Goal: Check status: Check status

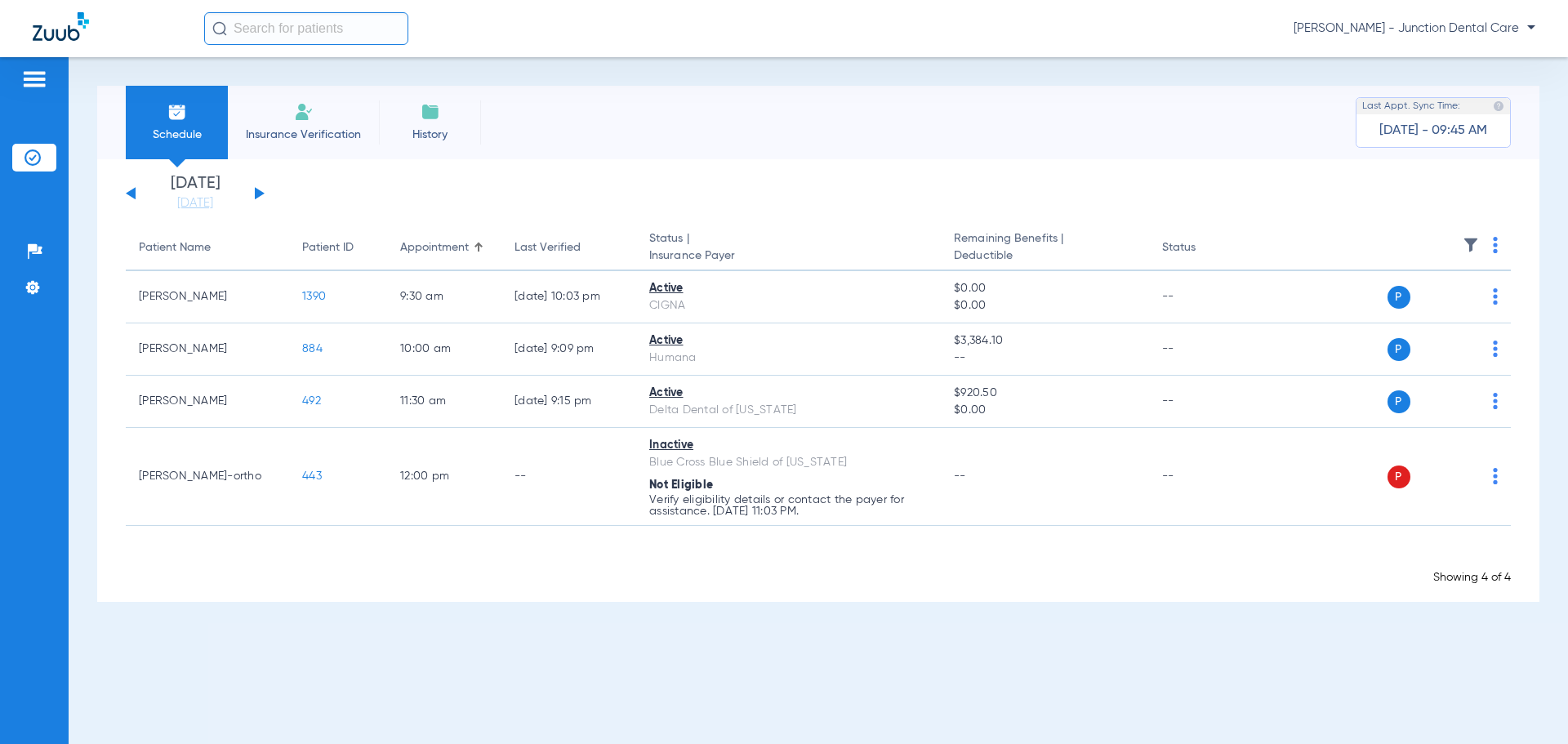
click at [304, 117] on img at bounding box center [304, 112] width 19 height 19
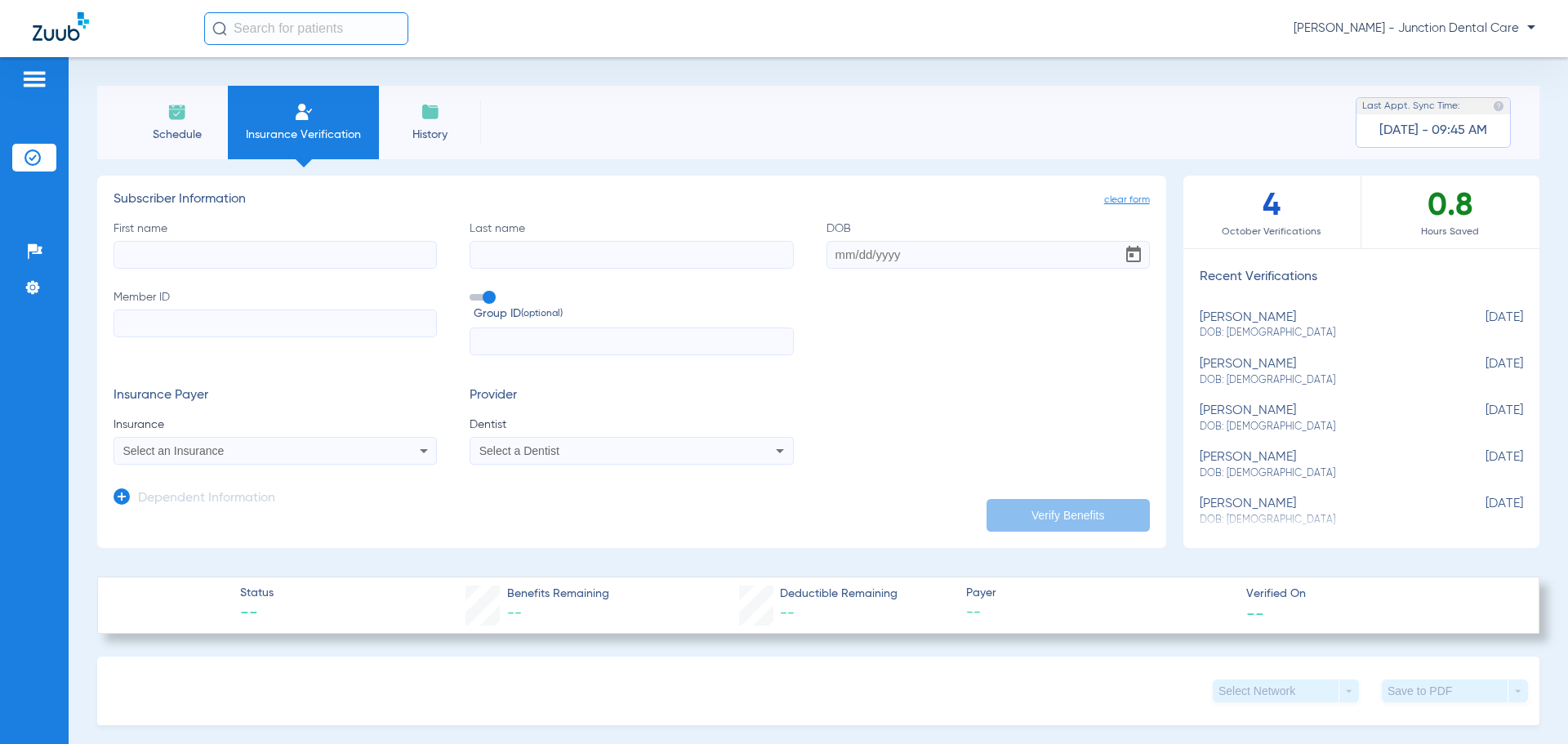
click at [793, 138] on div "Schedule Insurance Verification History Last Appt. Sync Time: [DATE] - 09:45 AM" at bounding box center [817, 122] width 1442 height 74
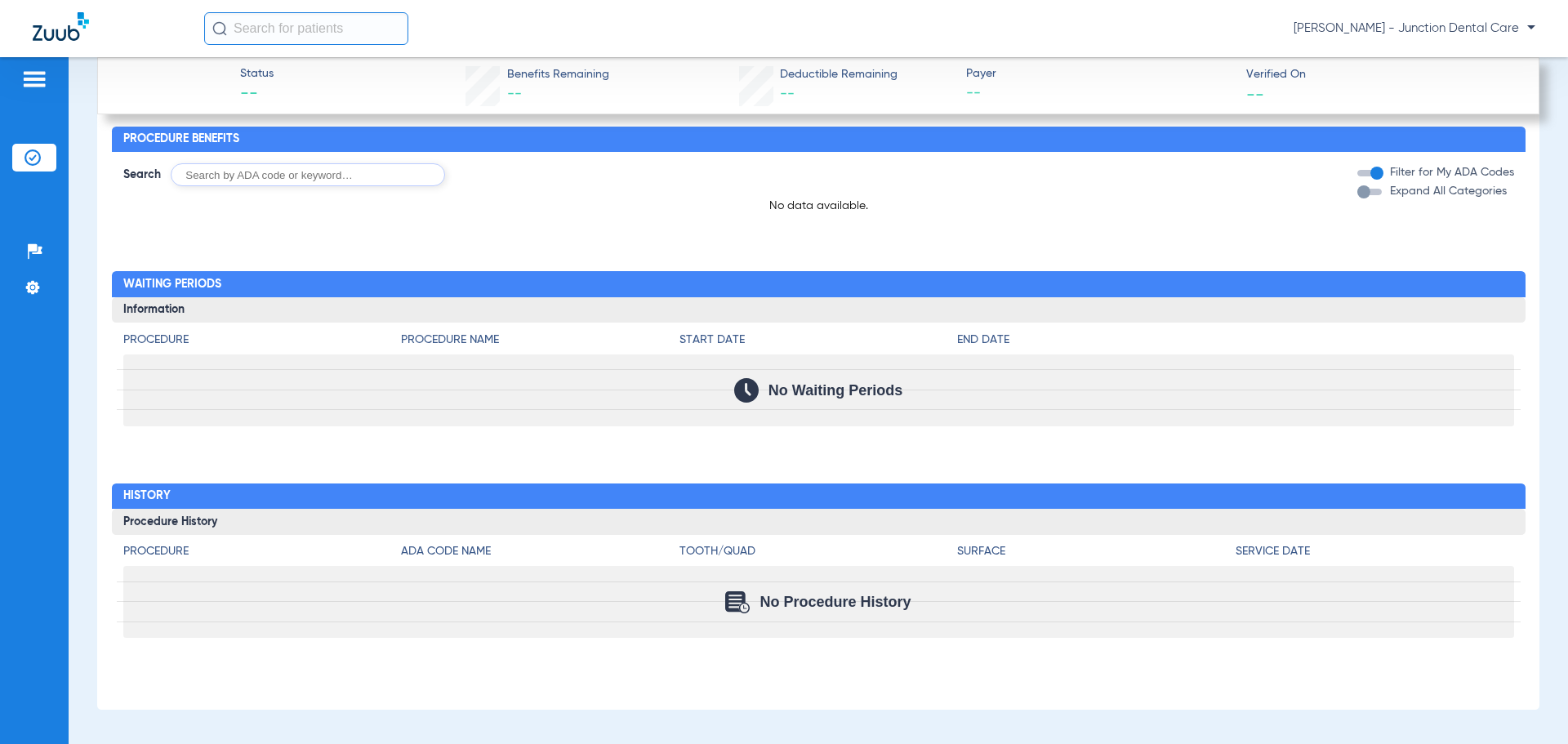
scroll to position [1207, 0]
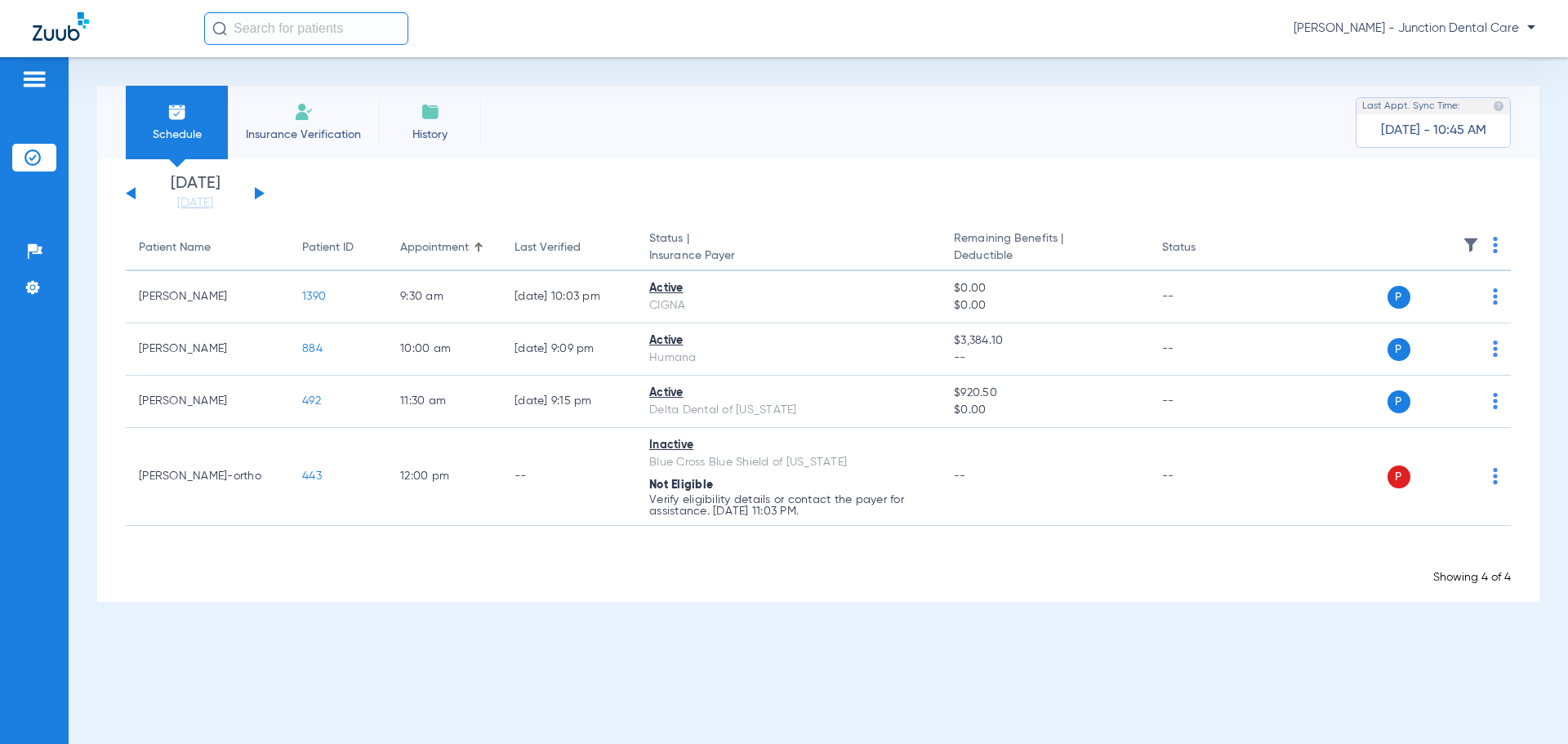
click at [1472, 545] on app-appointment-list "Patient Name Patient ID Appointment Last Verified Status | Insurance Payer Rema…" at bounding box center [818, 404] width 1385 height 360
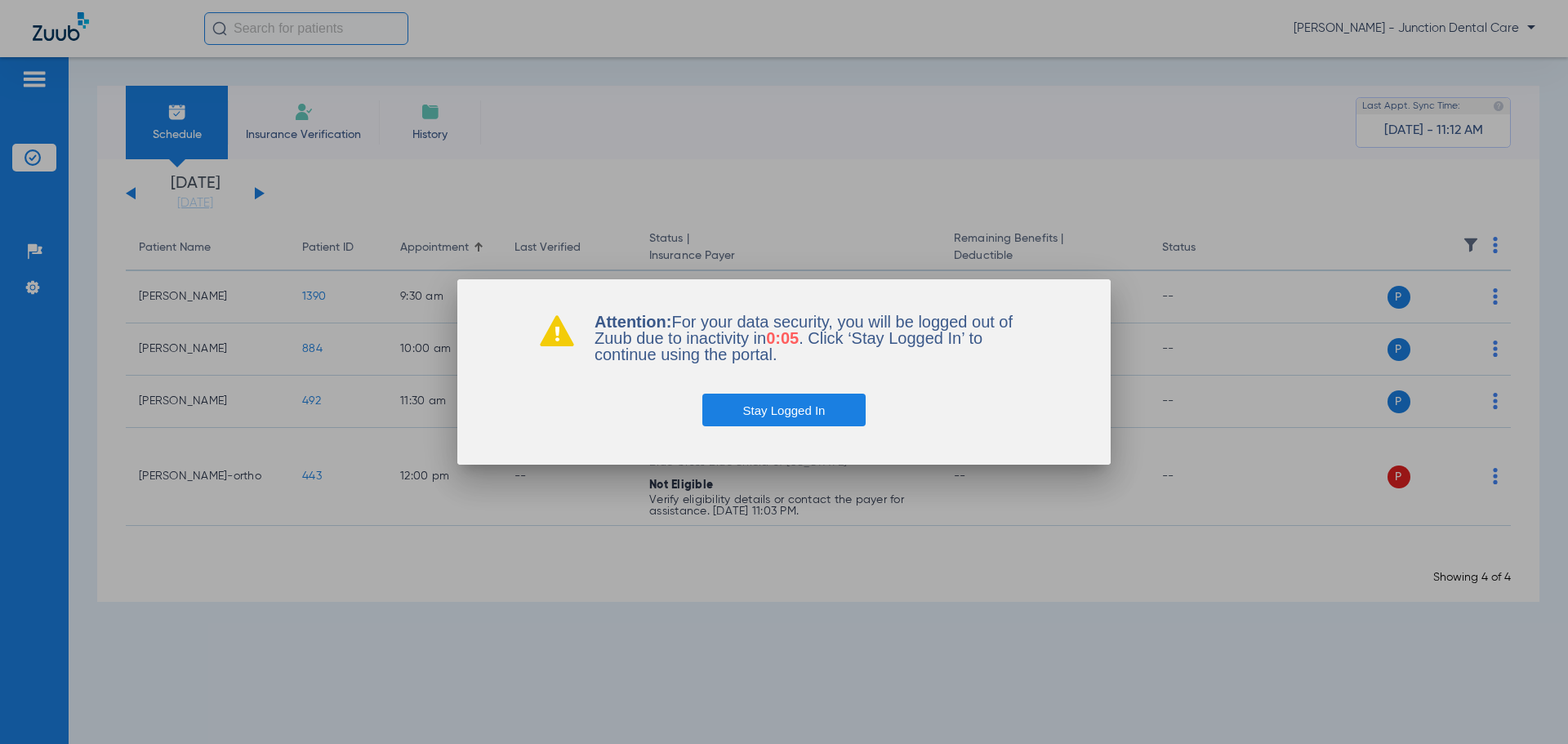
click at [788, 411] on button "Stay Logged In" at bounding box center [784, 410] width 164 height 33
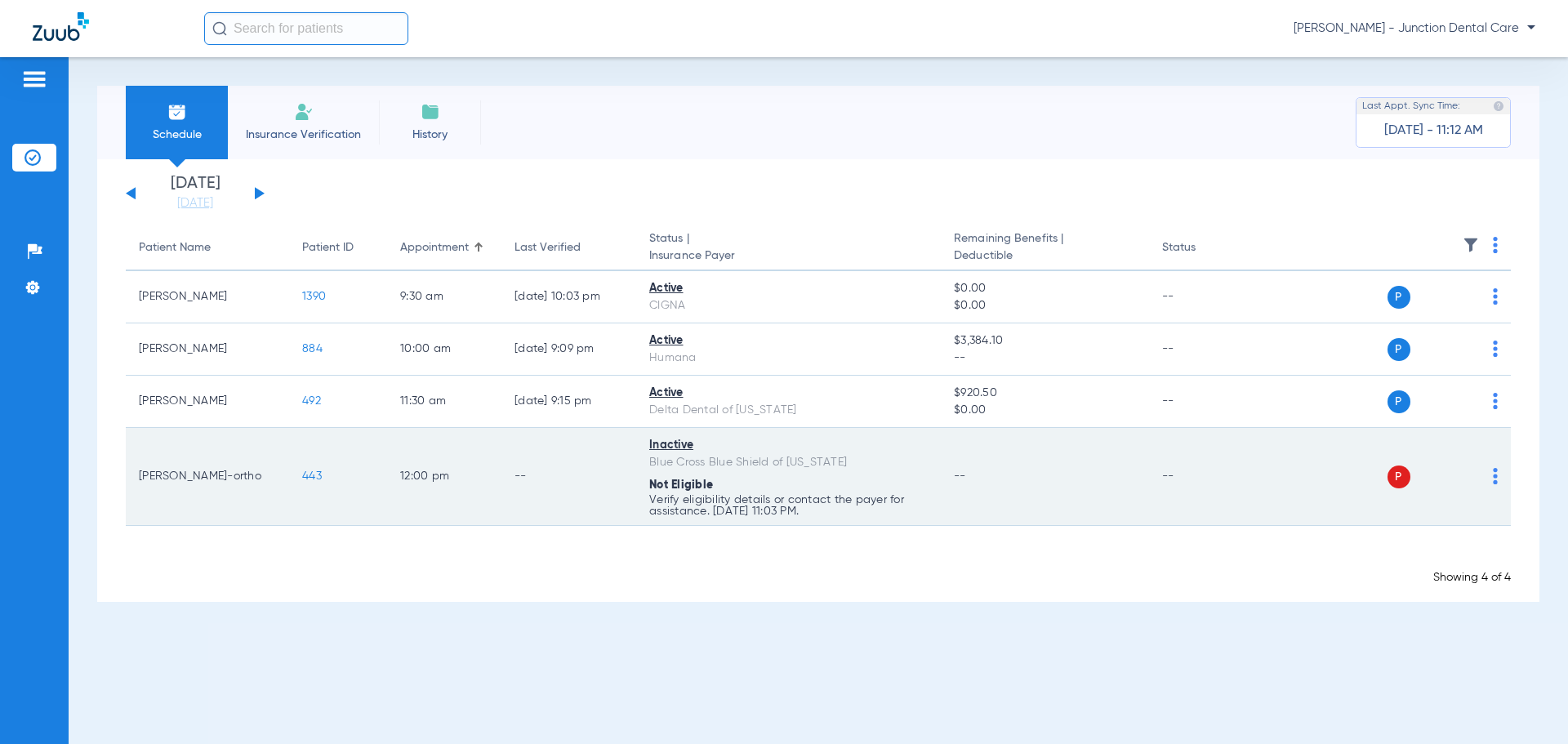
click at [1094, 501] on td "--" at bounding box center [1044, 476] width 208 height 98
click at [1268, 498] on td "P S" at bounding box center [1386, 476] width 252 height 98
click at [1089, 501] on td "--" at bounding box center [1044, 476] width 208 height 98
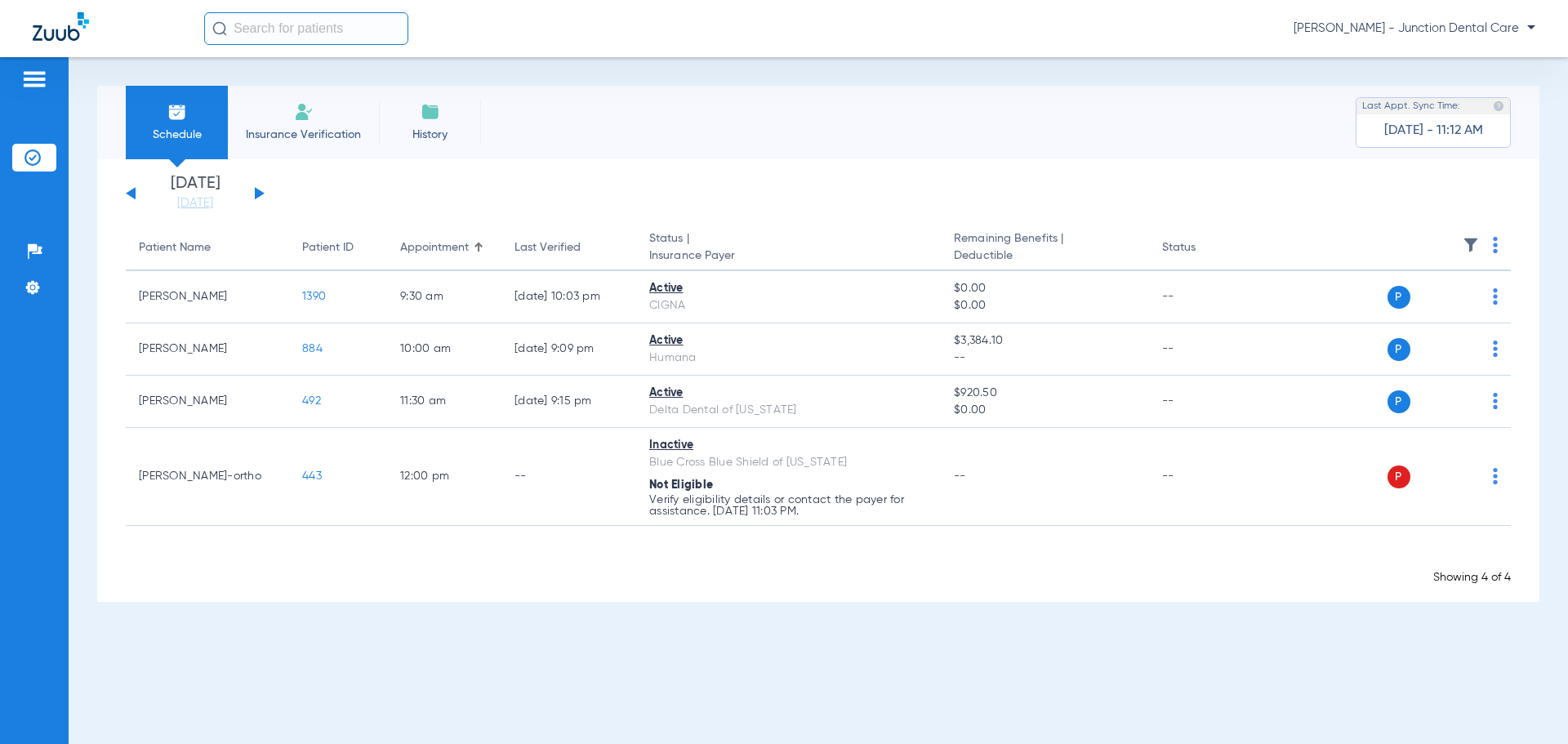
click at [355, 106] on li "Insurance Verification" at bounding box center [304, 122] width 151 height 74
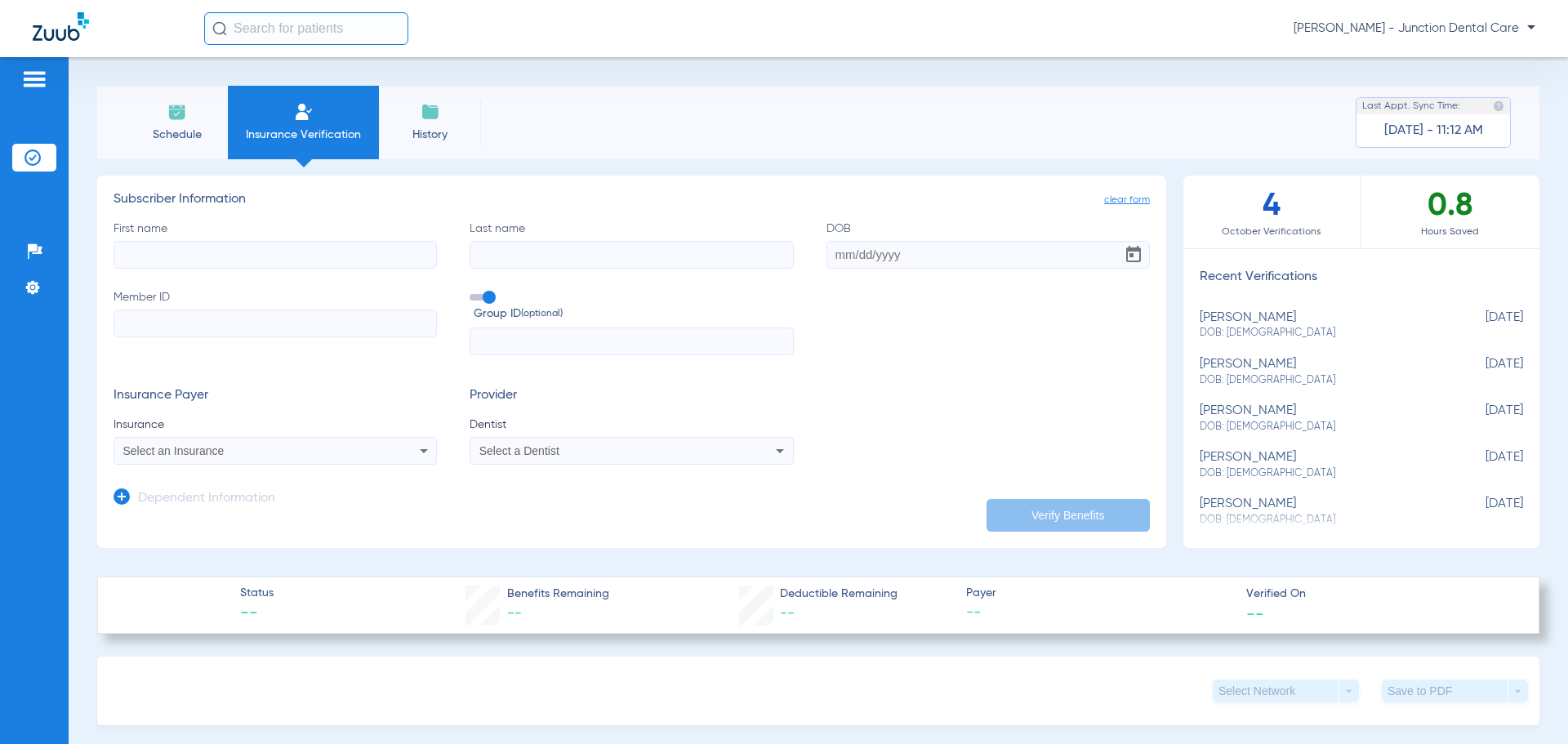
click at [194, 120] on li "Schedule" at bounding box center [176, 122] width 102 height 74
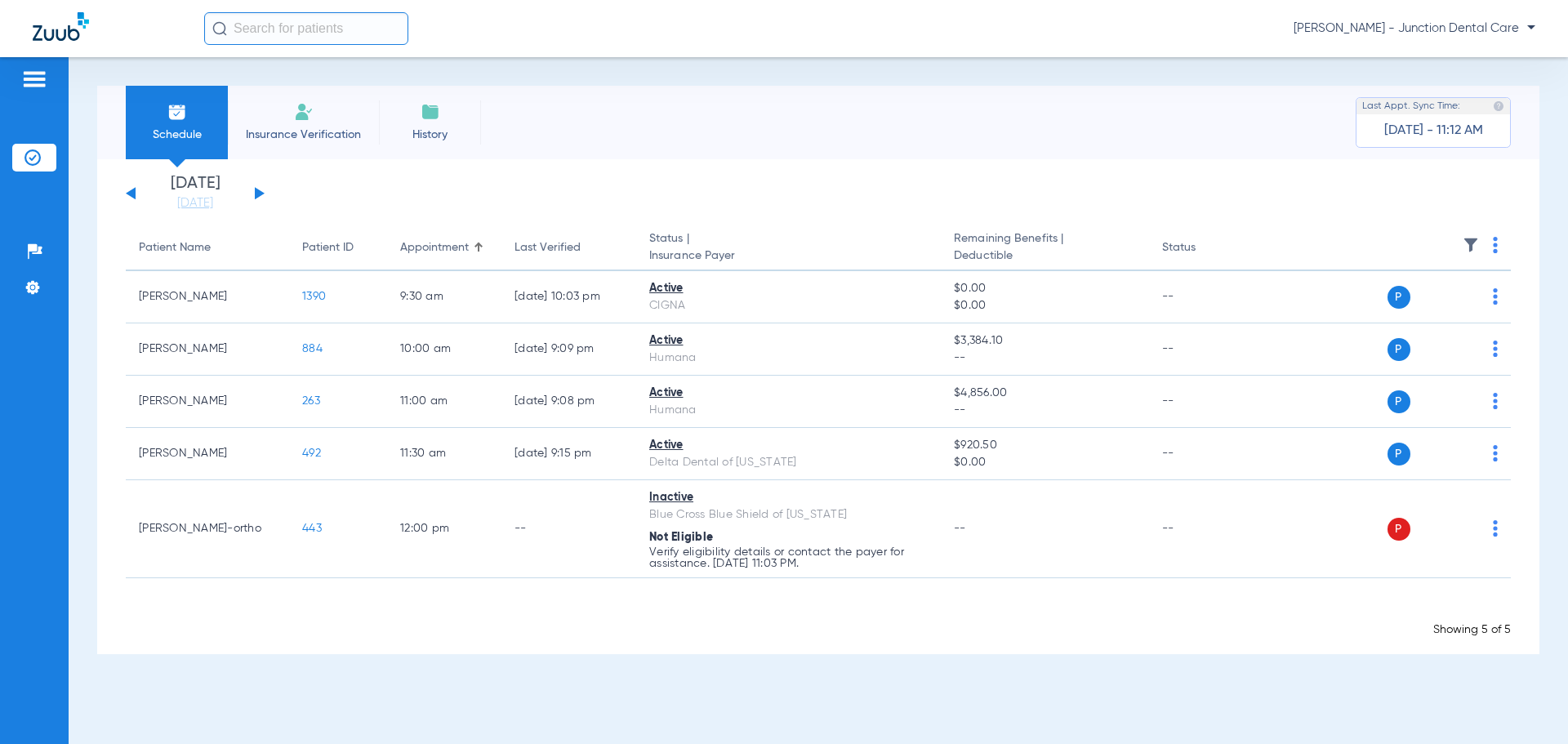
click at [259, 189] on div "Tuesday 07-29-2025 Wednesday 07-30-2025 Thursday 07-31-2025 Friday 08-01-2025 S…" at bounding box center [195, 193] width 139 height 36
click at [261, 189] on div "Tuesday 07-29-2025 Wednesday 07-30-2025 Thursday 07-31-2025 Friday 08-01-2025 S…" at bounding box center [195, 193] width 139 height 36
click at [257, 192] on button at bounding box center [260, 193] width 10 height 13
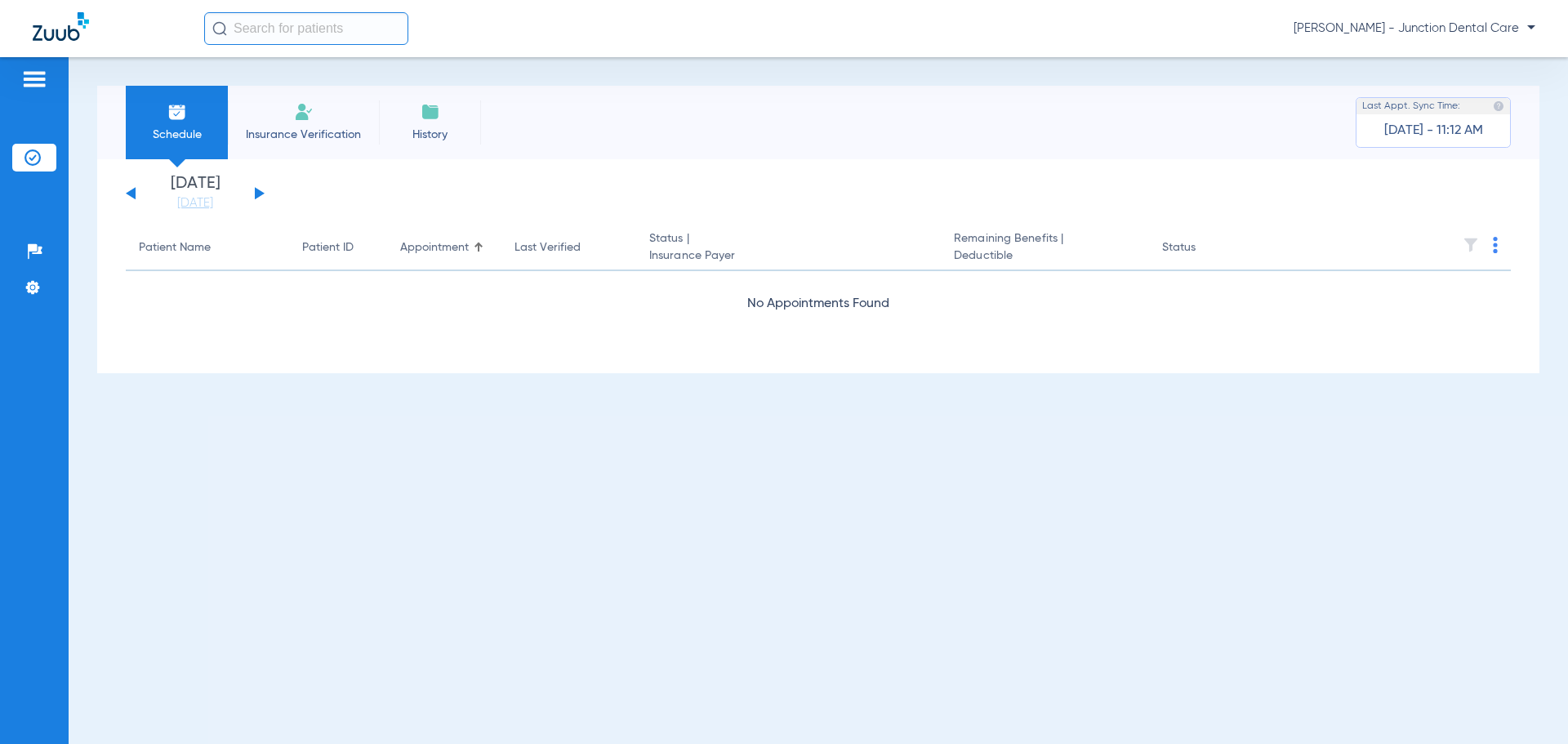
click at [257, 192] on button at bounding box center [260, 193] width 10 height 13
